Goal: Navigation & Orientation: Find specific page/section

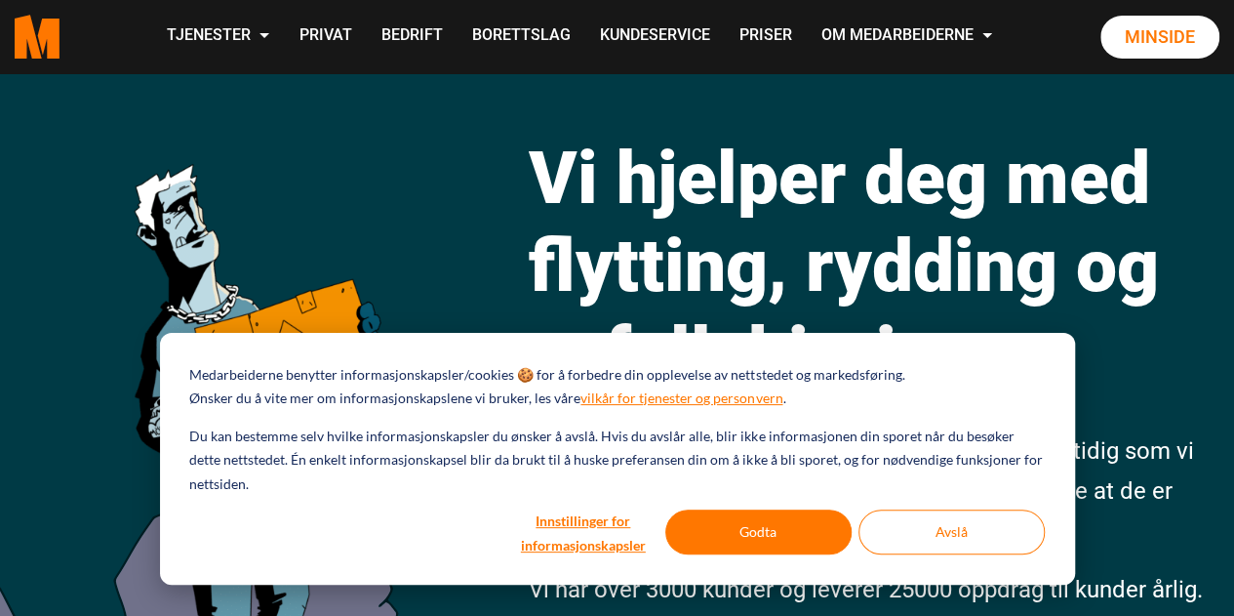
scroll to position [101, 0]
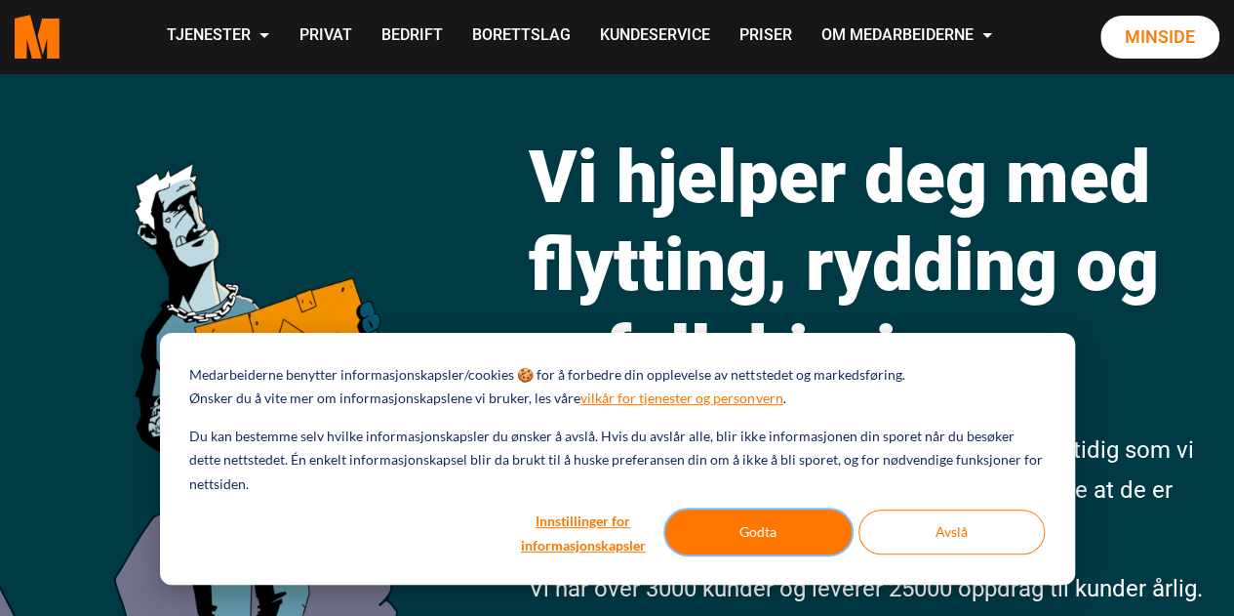
click at [751, 524] on button "Godta" at bounding box center [758, 531] width 186 height 45
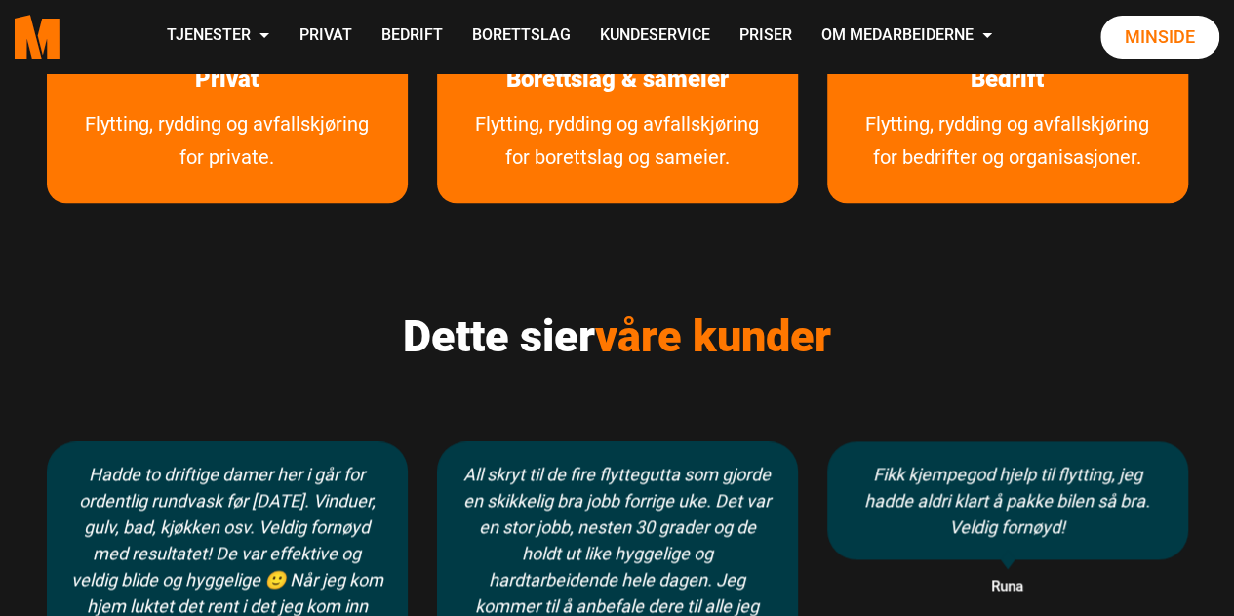
scroll to position [1031, 0]
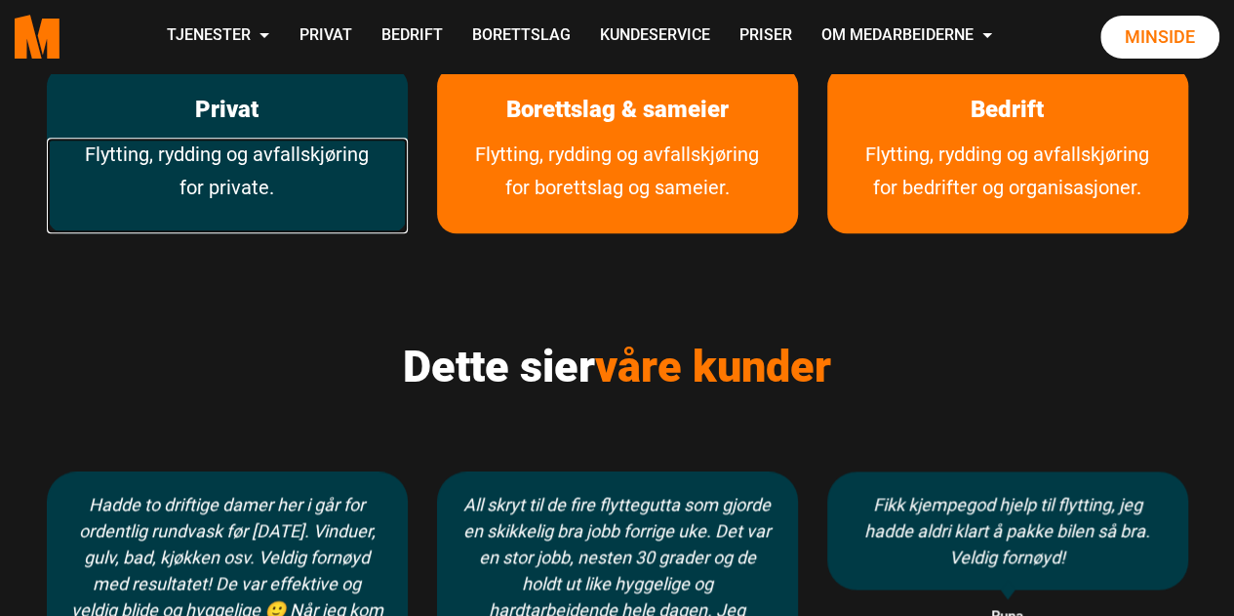
click at [154, 205] on link "Flytting, rydding og avfallskjøring for private." at bounding box center [227, 186] width 361 height 96
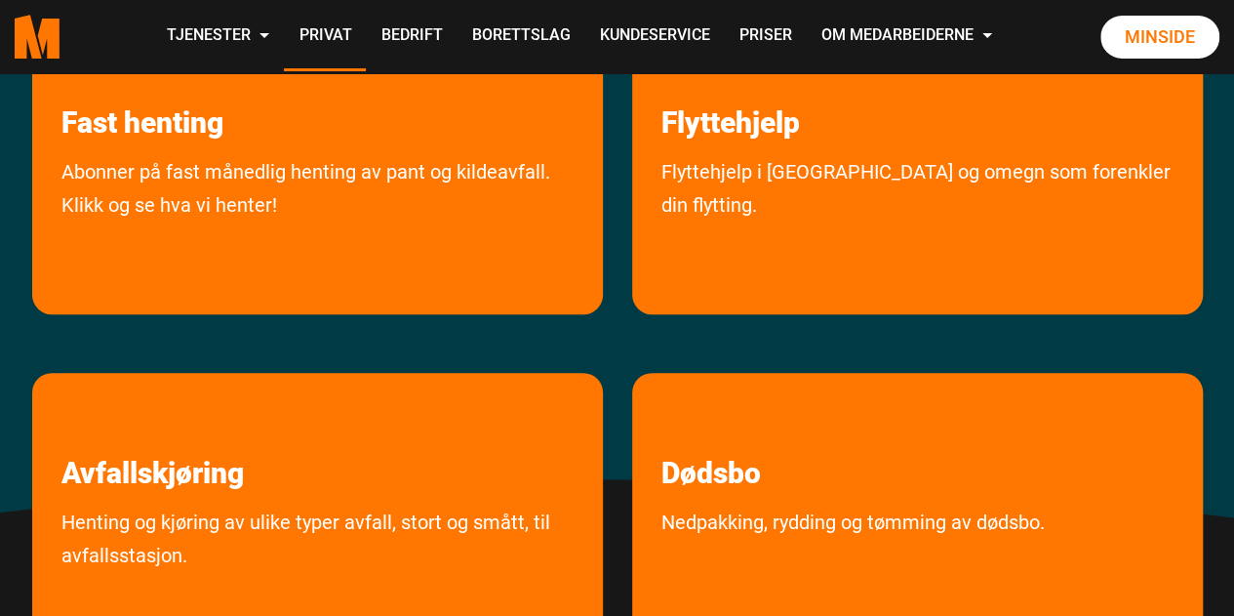
scroll to position [470, 0]
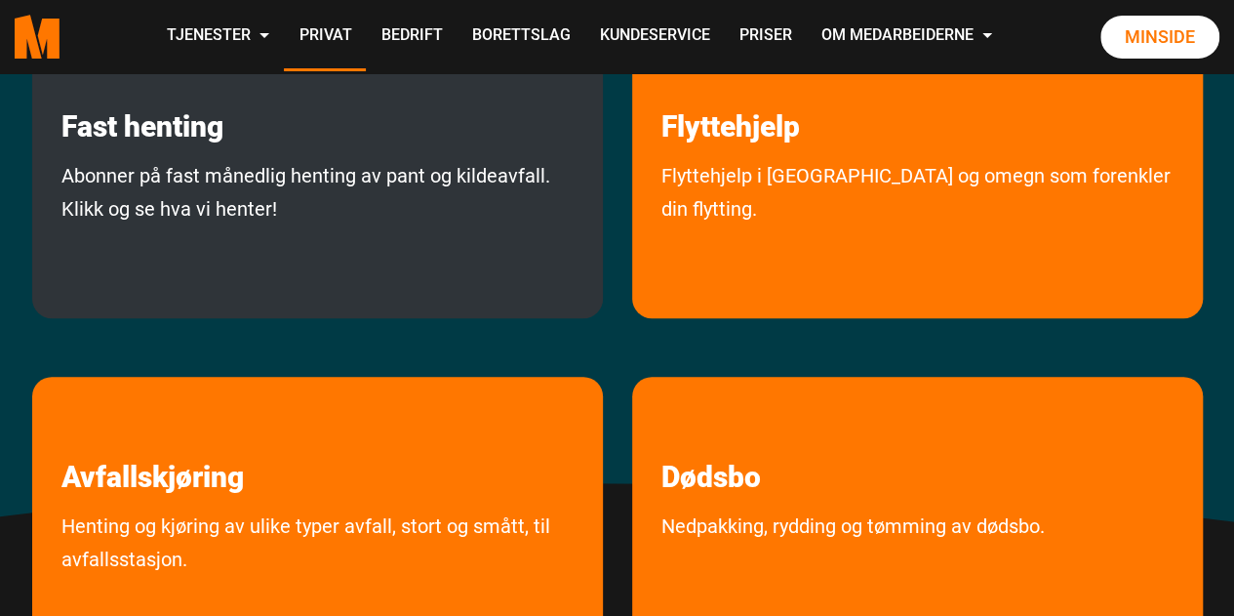
click at [283, 149] on div "Fast henting Abonner på fast månedlig henting av pant og kildeavfall. Klikk og …" at bounding box center [317, 172] width 571 height 292
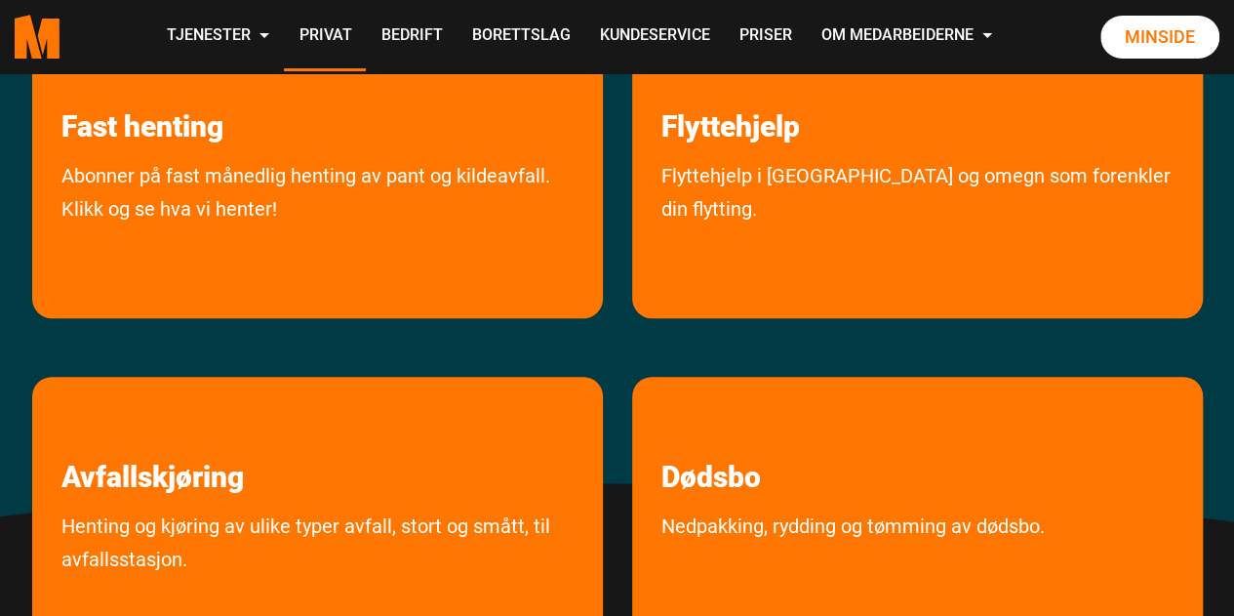
scroll to position [578, 0]
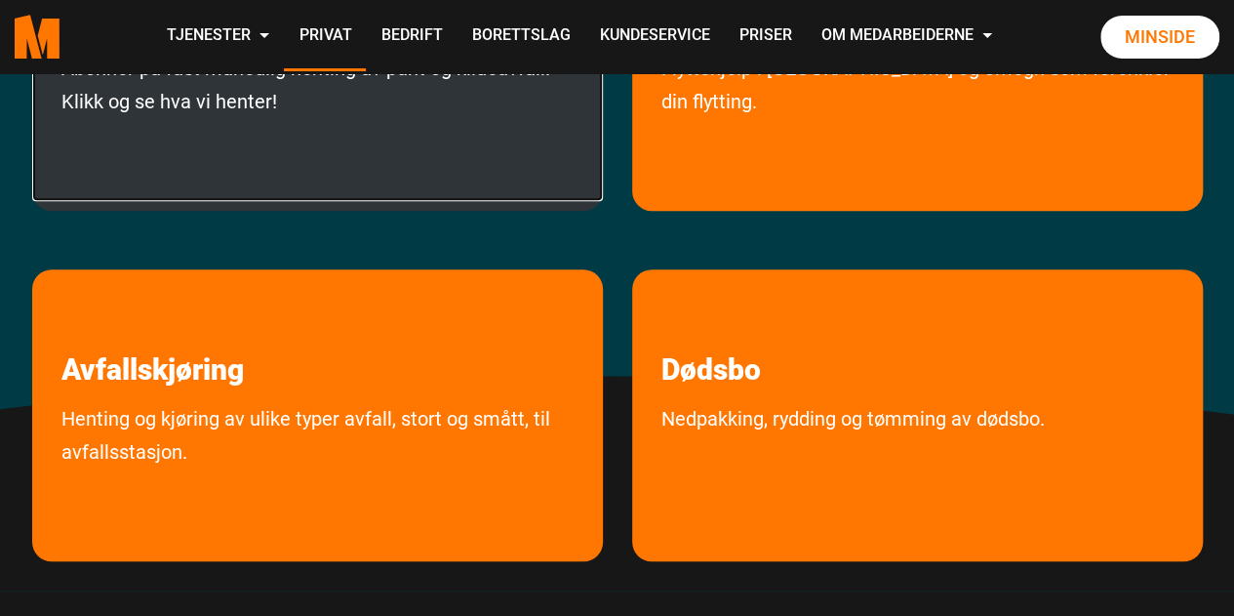
click at [306, 191] on link "Abonner på fast månedlig henting av pant og kildeavfall. Klikk og se hva vi hen…" at bounding box center [317, 126] width 571 height 149
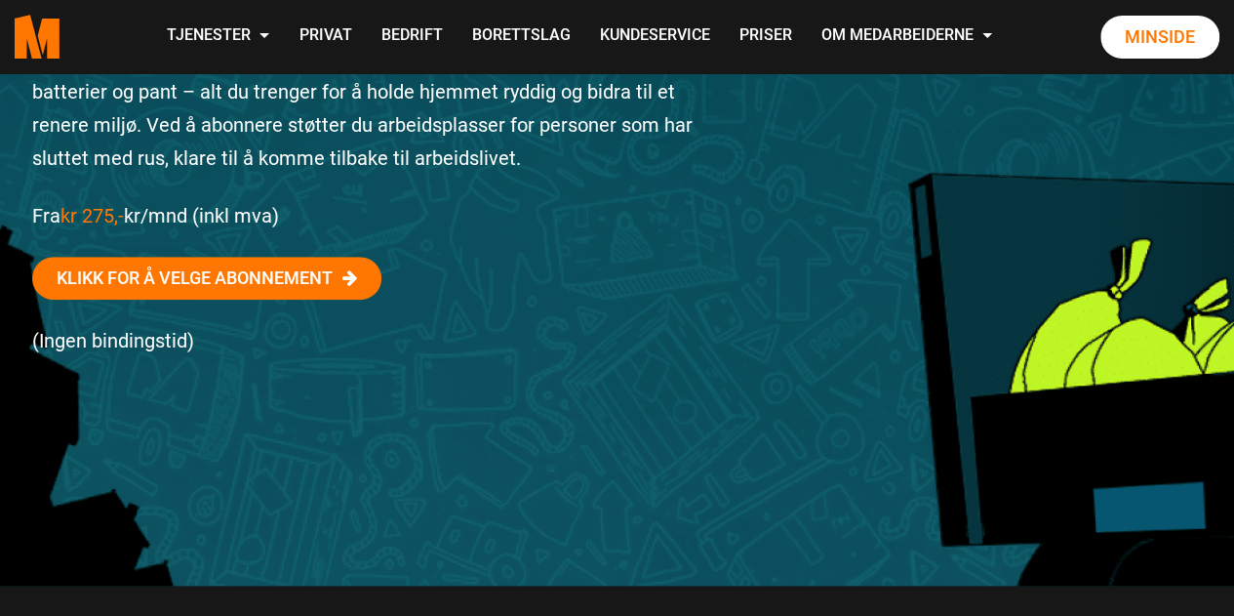
scroll to position [650, 0]
